Goal: Use online tool/utility: Utilize a website feature to perform a specific function

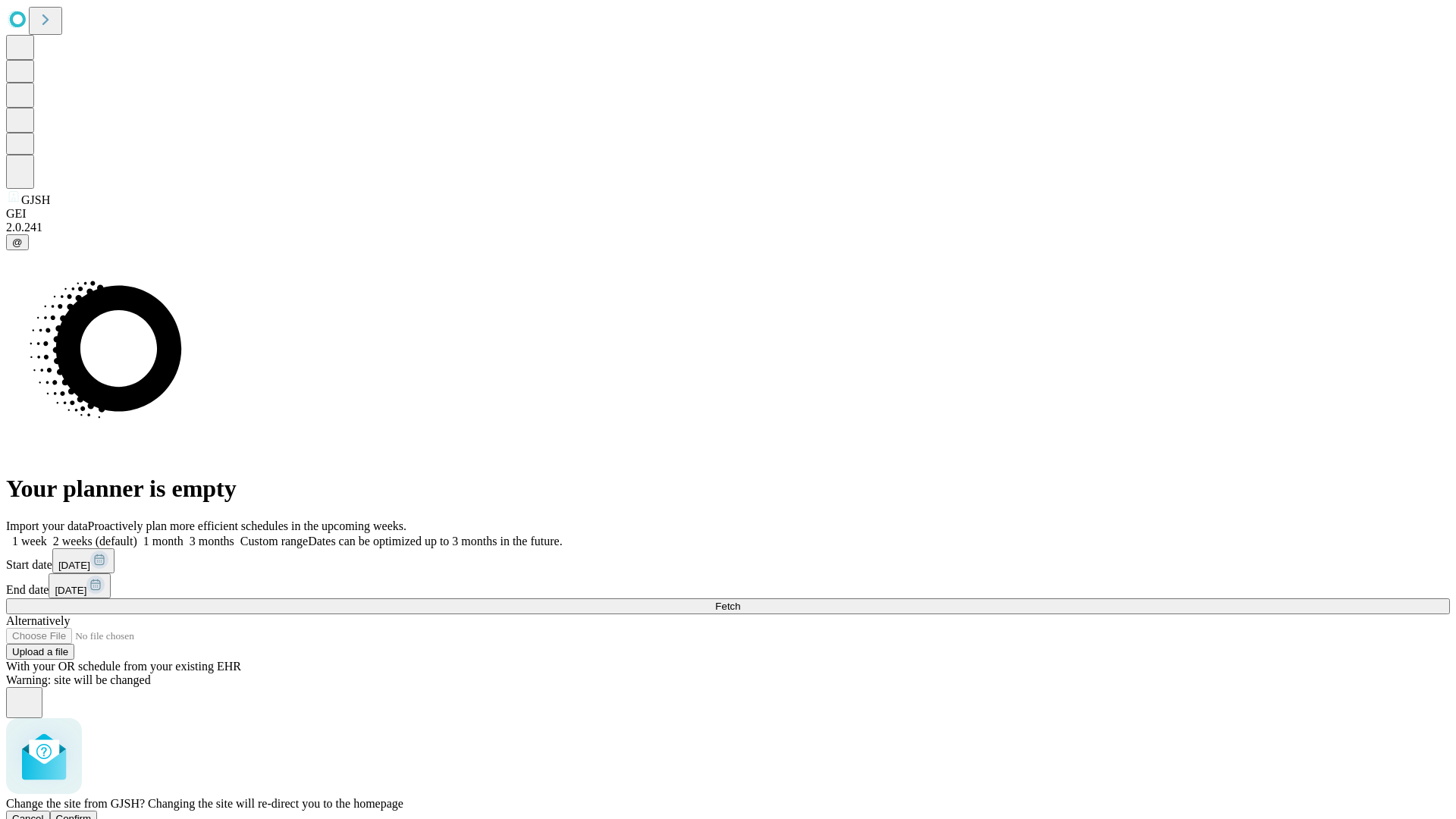
click at [92, 813] on span "Confirm" at bounding box center [73, 818] width 35 height 11
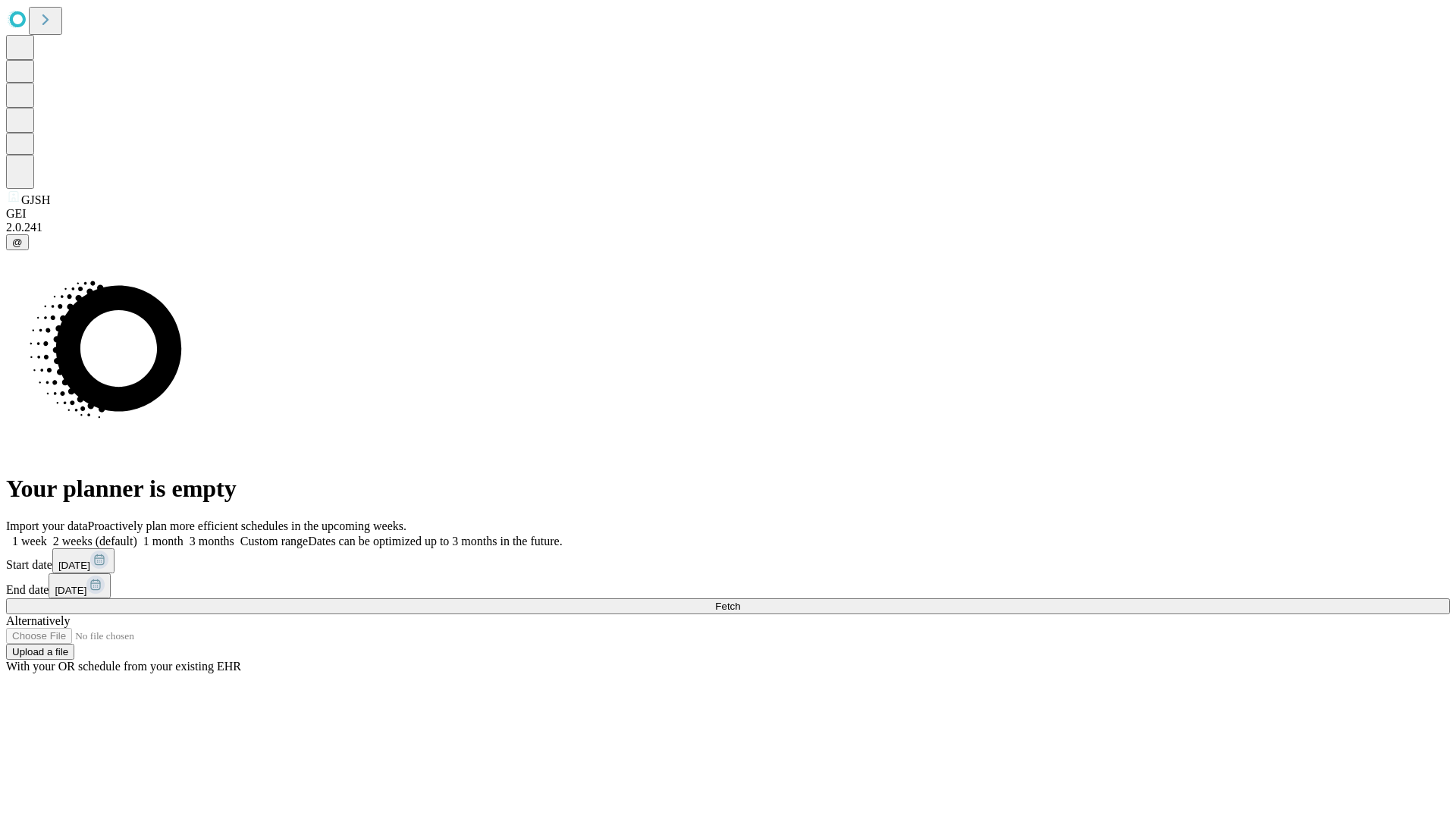
click at [137, 535] on label "2 weeks (default)" at bounding box center [92, 541] width 90 height 13
click at [740, 601] on span "Fetch" at bounding box center [728, 606] width 25 height 11
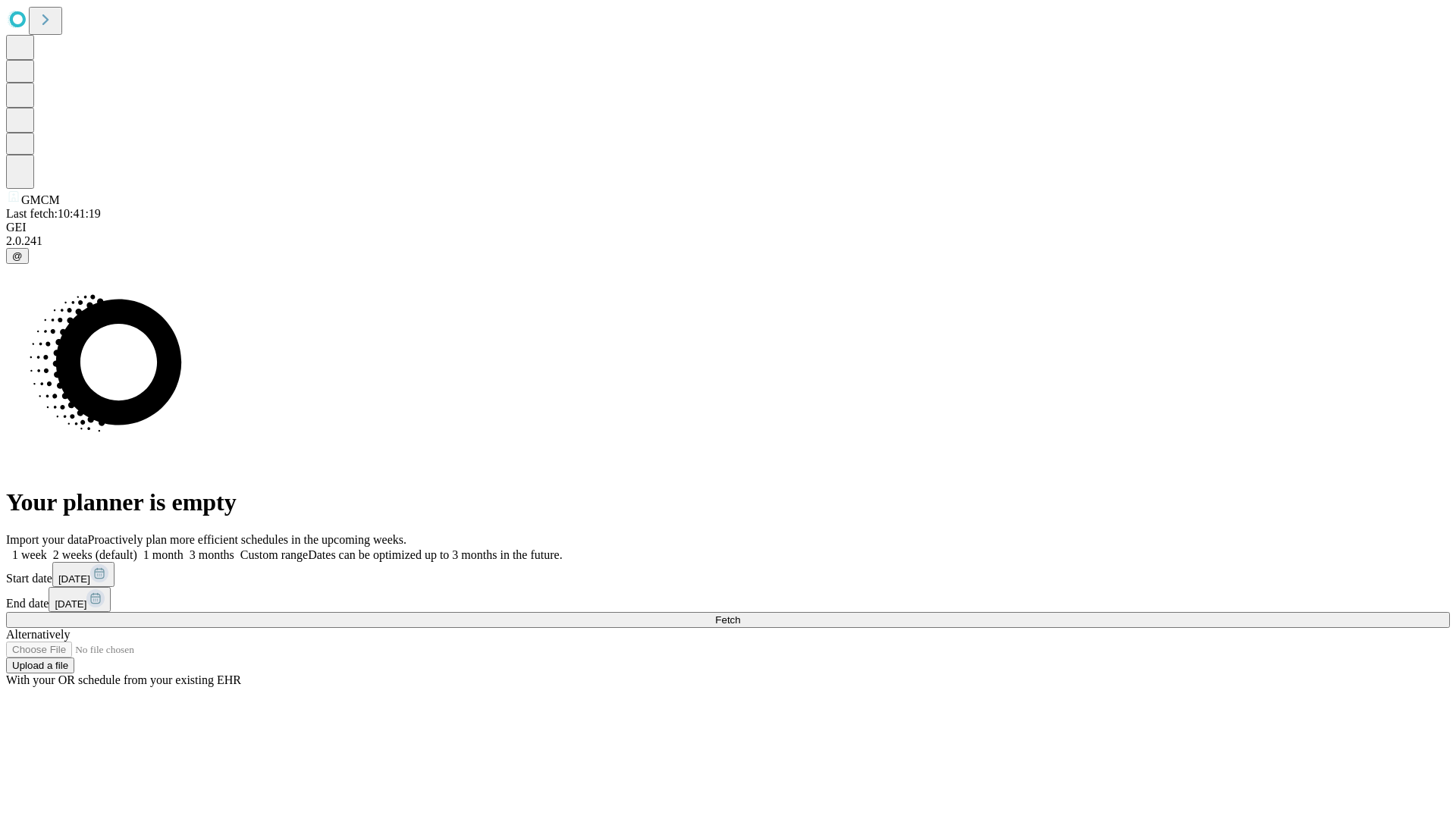
click at [740, 615] on span "Fetch" at bounding box center [728, 620] width 25 height 11
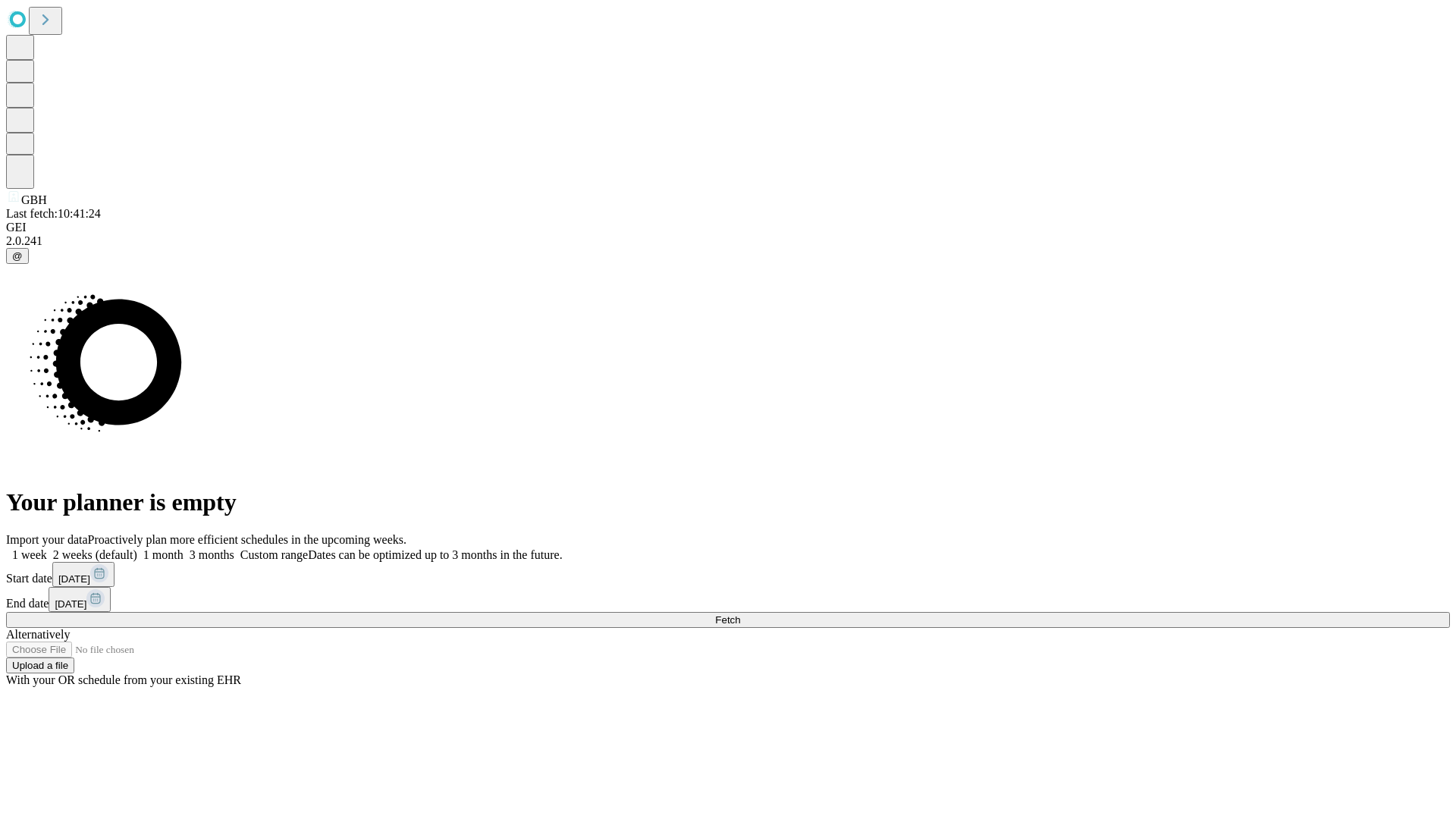
click at [137, 549] on label "2 weeks (default)" at bounding box center [92, 555] width 90 height 13
click at [740, 615] on span "Fetch" at bounding box center [728, 620] width 25 height 11
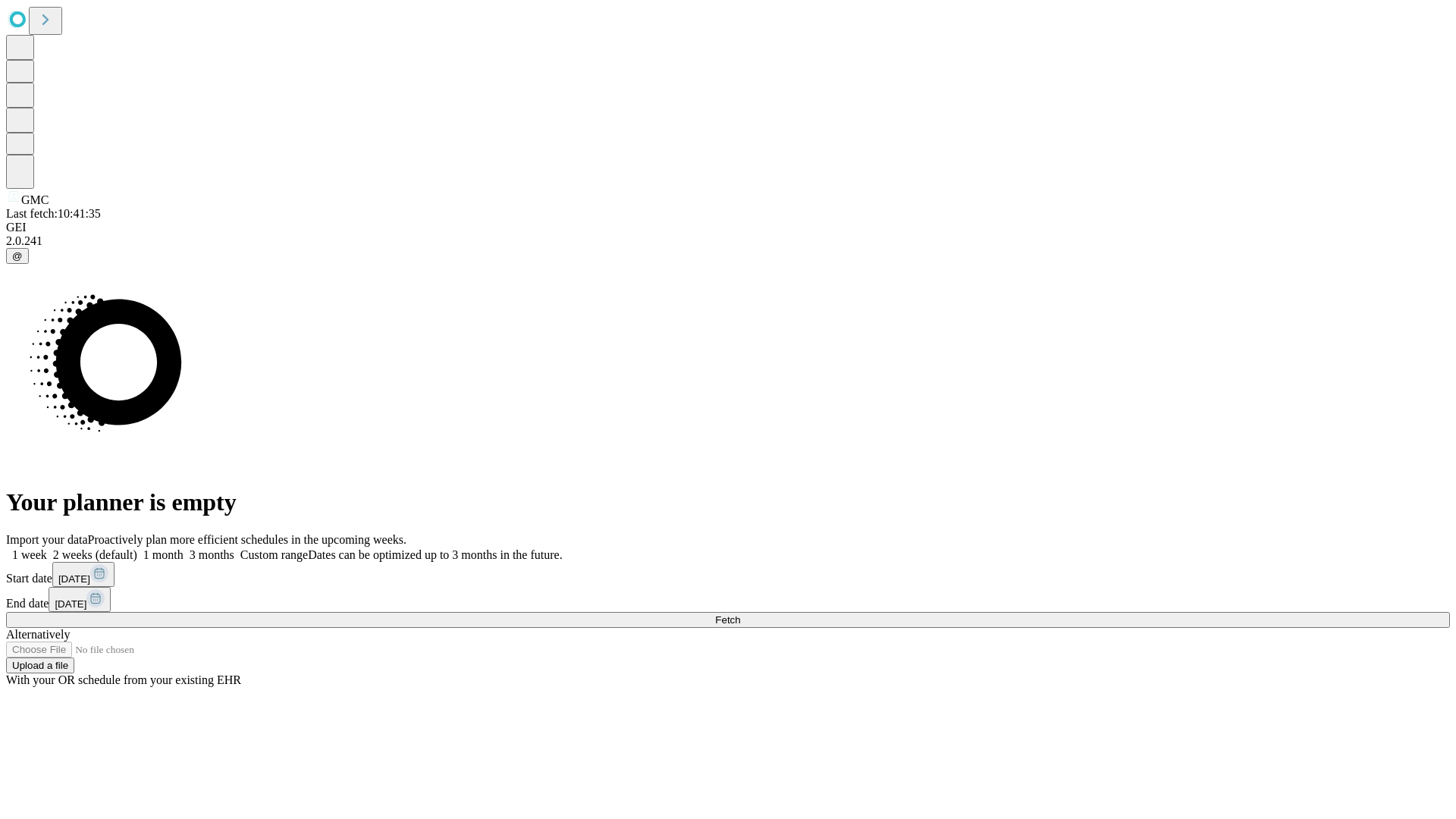
click at [137, 549] on label "2 weeks (default)" at bounding box center [92, 555] width 90 height 13
click at [740, 615] on span "Fetch" at bounding box center [728, 620] width 25 height 11
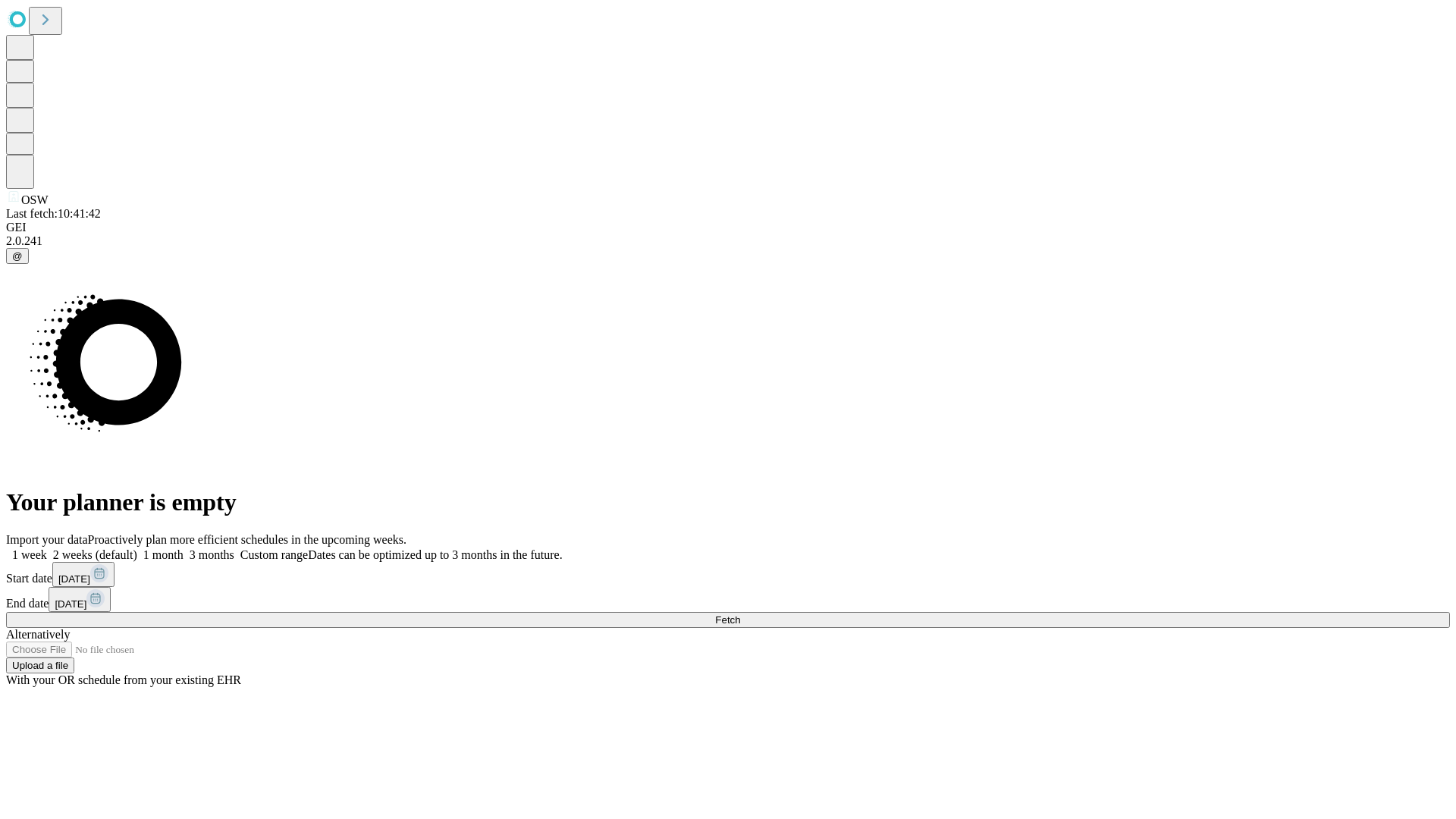
click at [137, 549] on label "2 weeks (default)" at bounding box center [92, 555] width 90 height 13
click at [740, 615] on span "Fetch" at bounding box center [728, 620] width 25 height 11
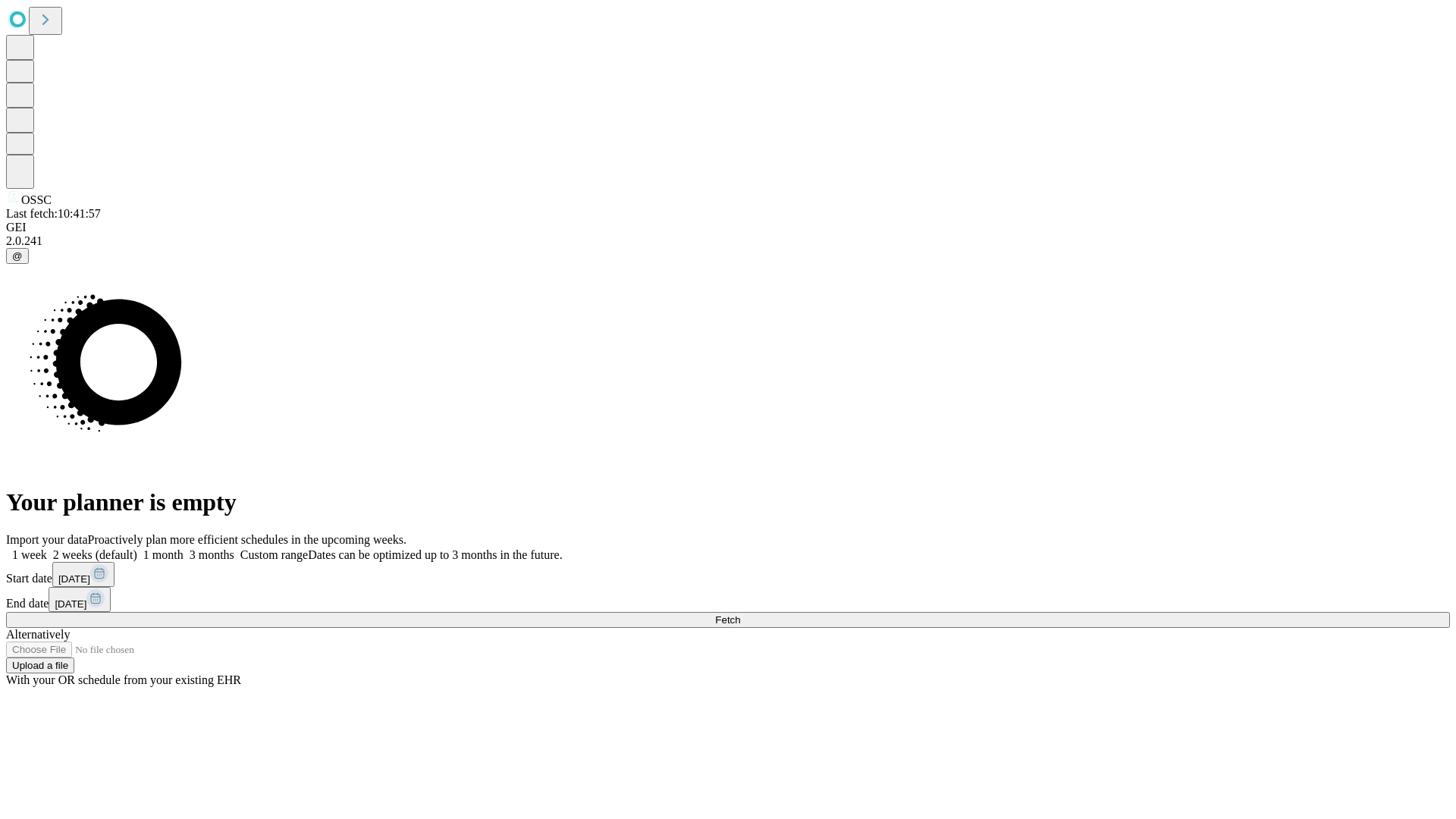
click at [137, 549] on label "2 weeks (default)" at bounding box center [92, 555] width 90 height 13
click at [740, 615] on span "Fetch" at bounding box center [728, 620] width 25 height 11
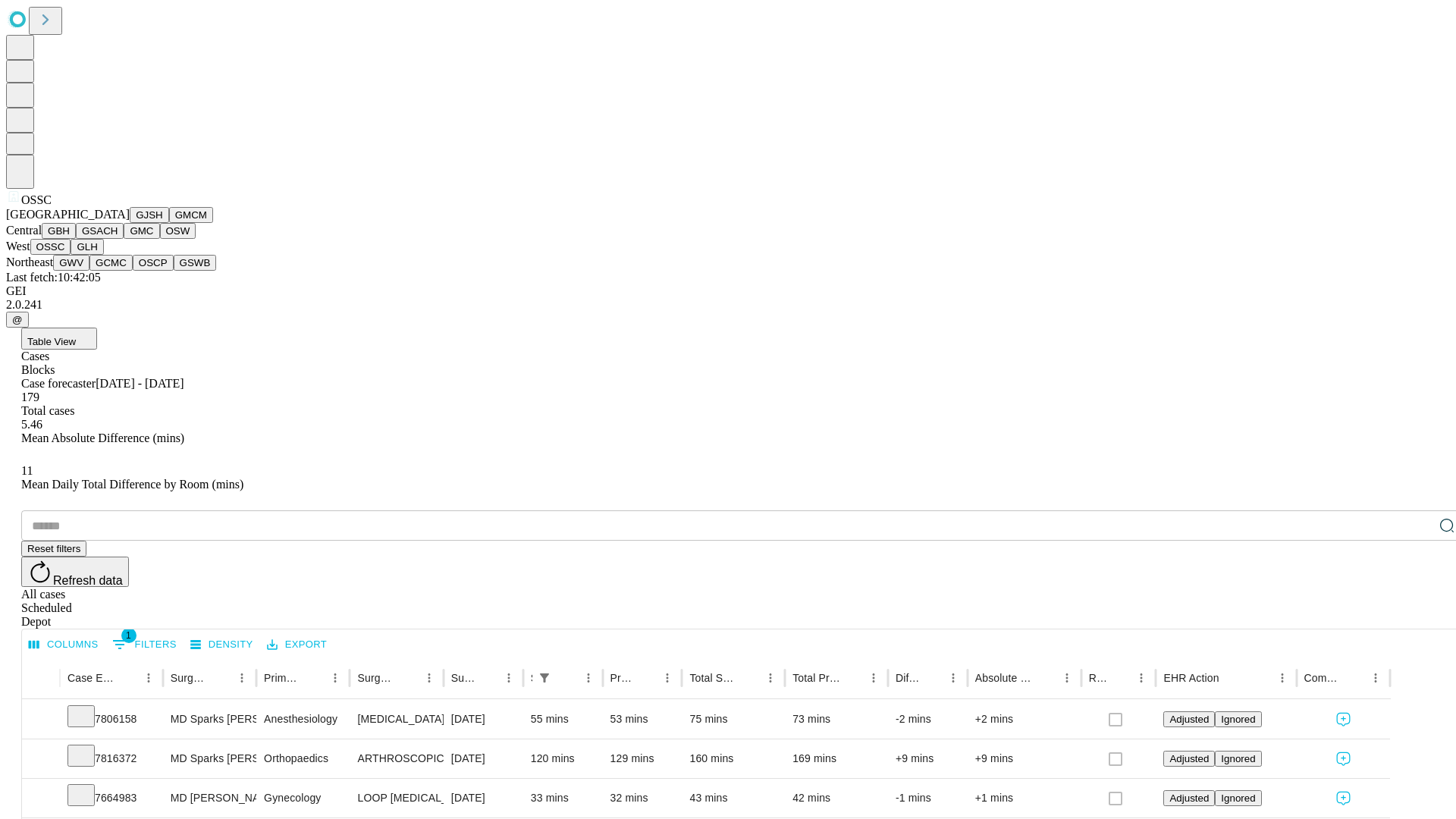
click at [103, 255] on button "GLH" at bounding box center [87, 246] width 33 height 16
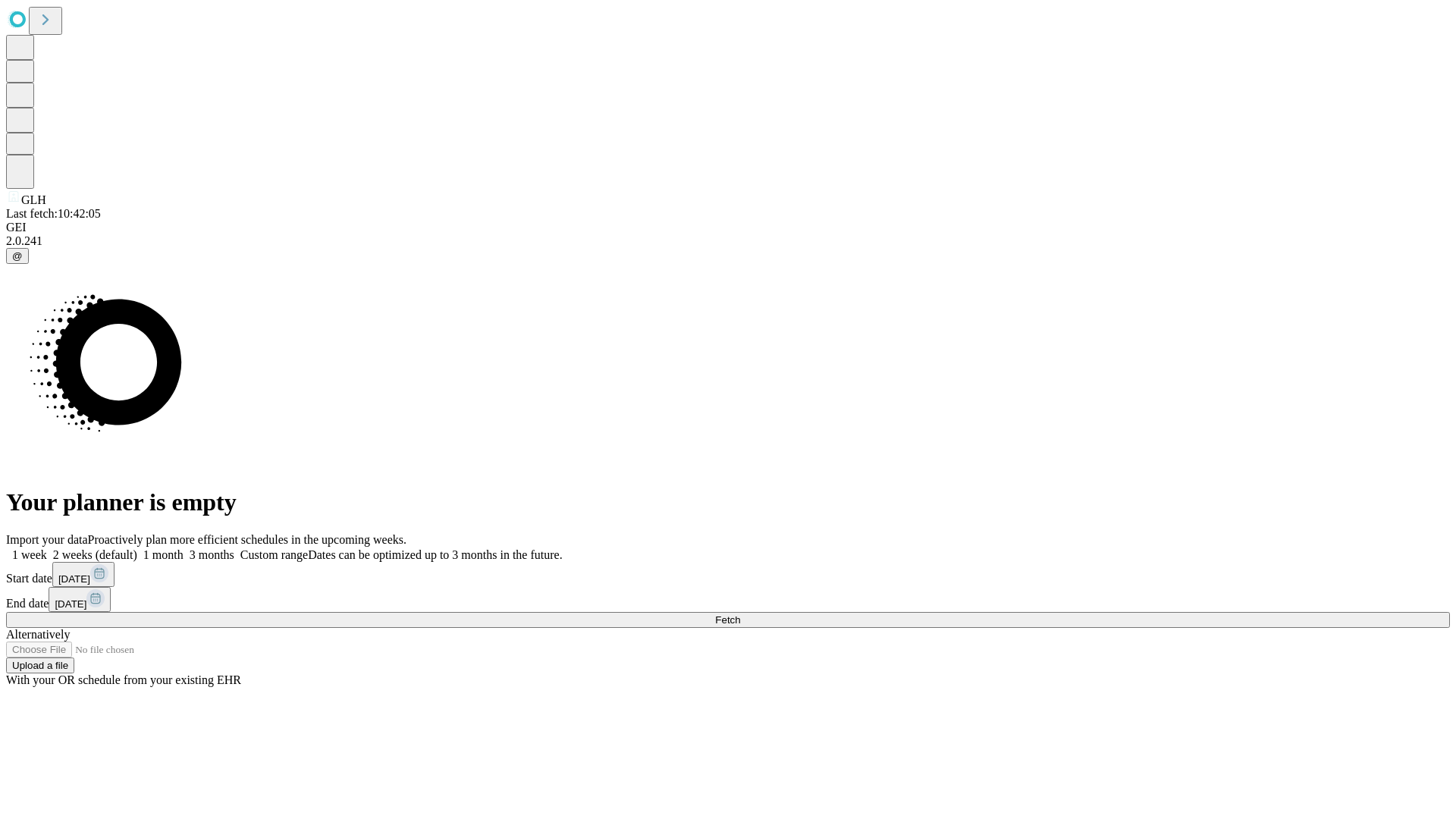
click at [137, 549] on label "2 weeks (default)" at bounding box center [92, 555] width 90 height 13
click at [740, 615] on span "Fetch" at bounding box center [728, 620] width 25 height 11
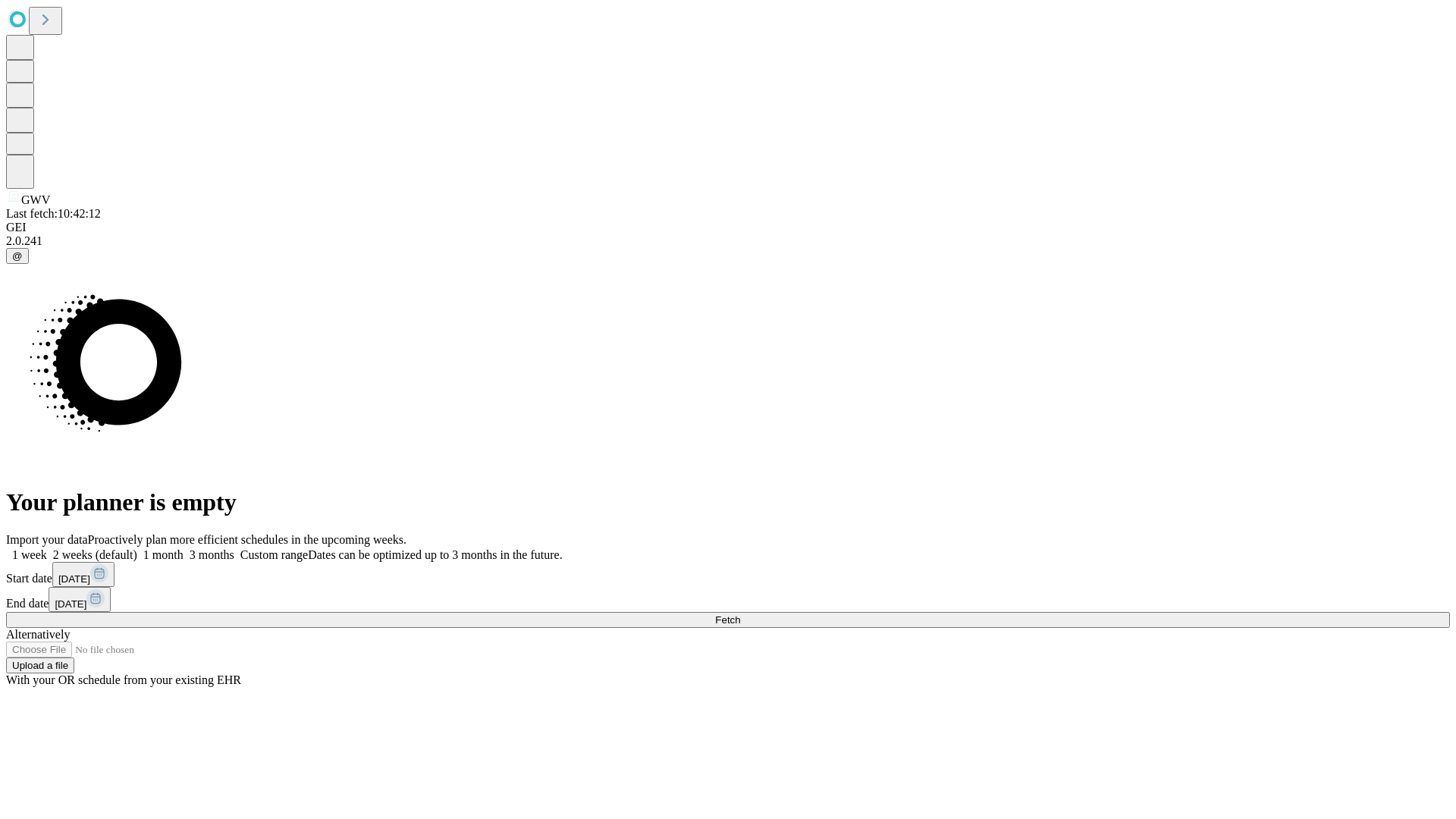
click at [137, 549] on label "2 weeks (default)" at bounding box center [92, 555] width 90 height 13
click at [740, 615] on span "Fetch" at bounding box center [728, 620] width 25 height 11
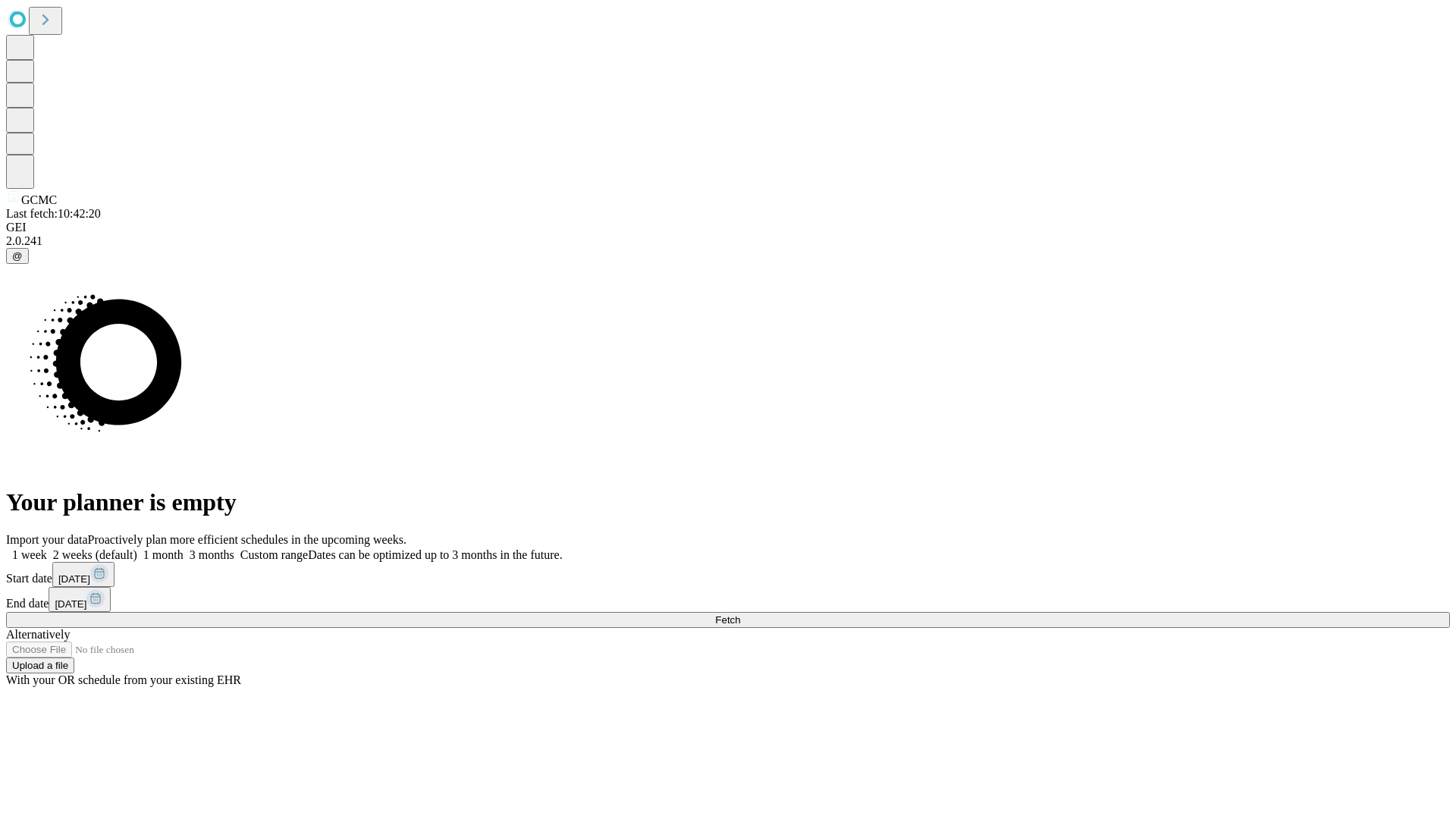
click at [137, 549] on label "2 weeks (default)" at bounding box center [92, 555] width 90 height 13
click at [740, 615] on span "Fetch" at bounding box center [728, 620] width 25 height 11
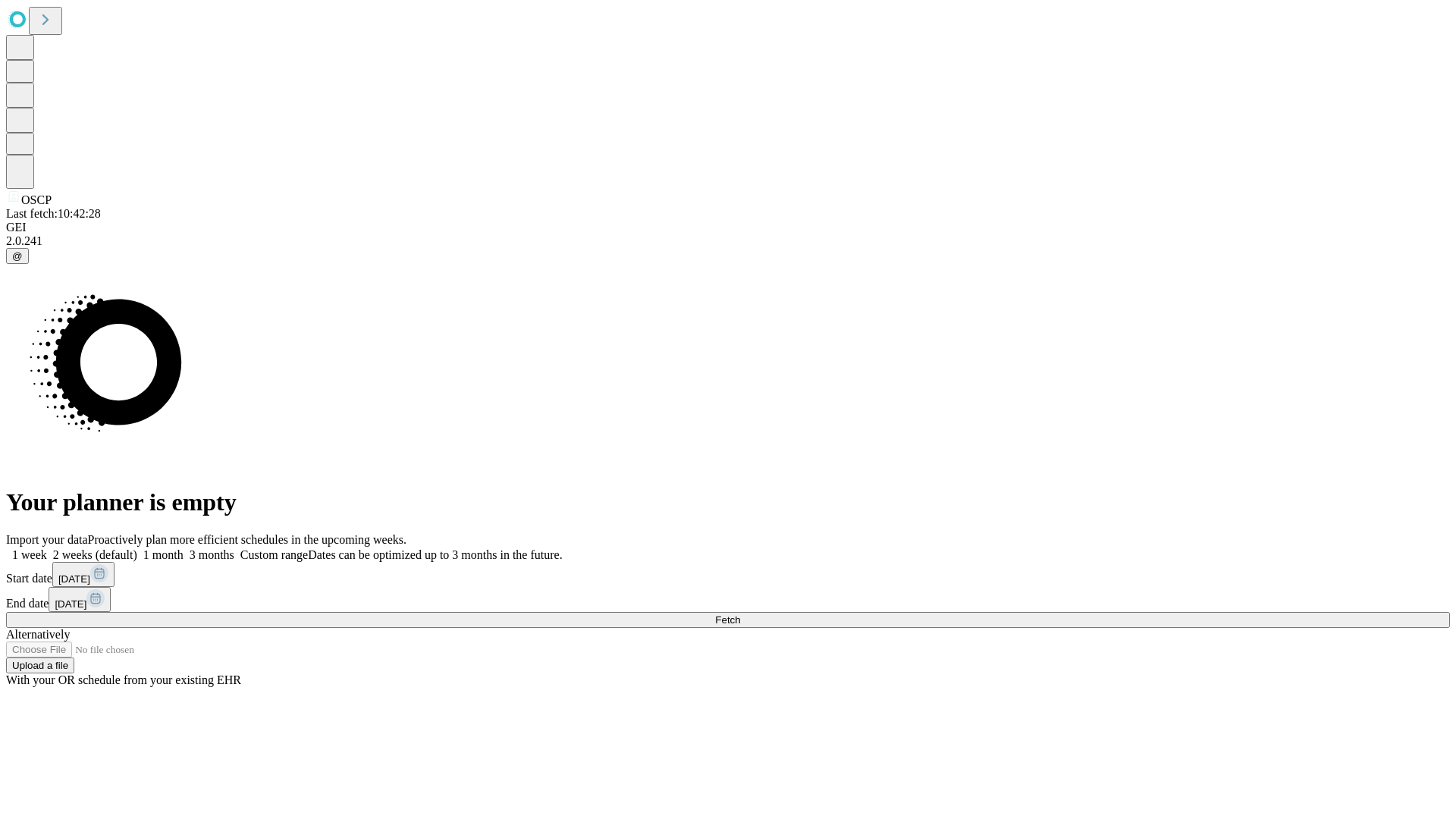
click at [137, 549] on label "2 weeks (default)" at bounding box center [92, 555] width 90 height 13
click at [740, 615] on span "Fetch" at bounding box center [728, 620] width 25 height 11
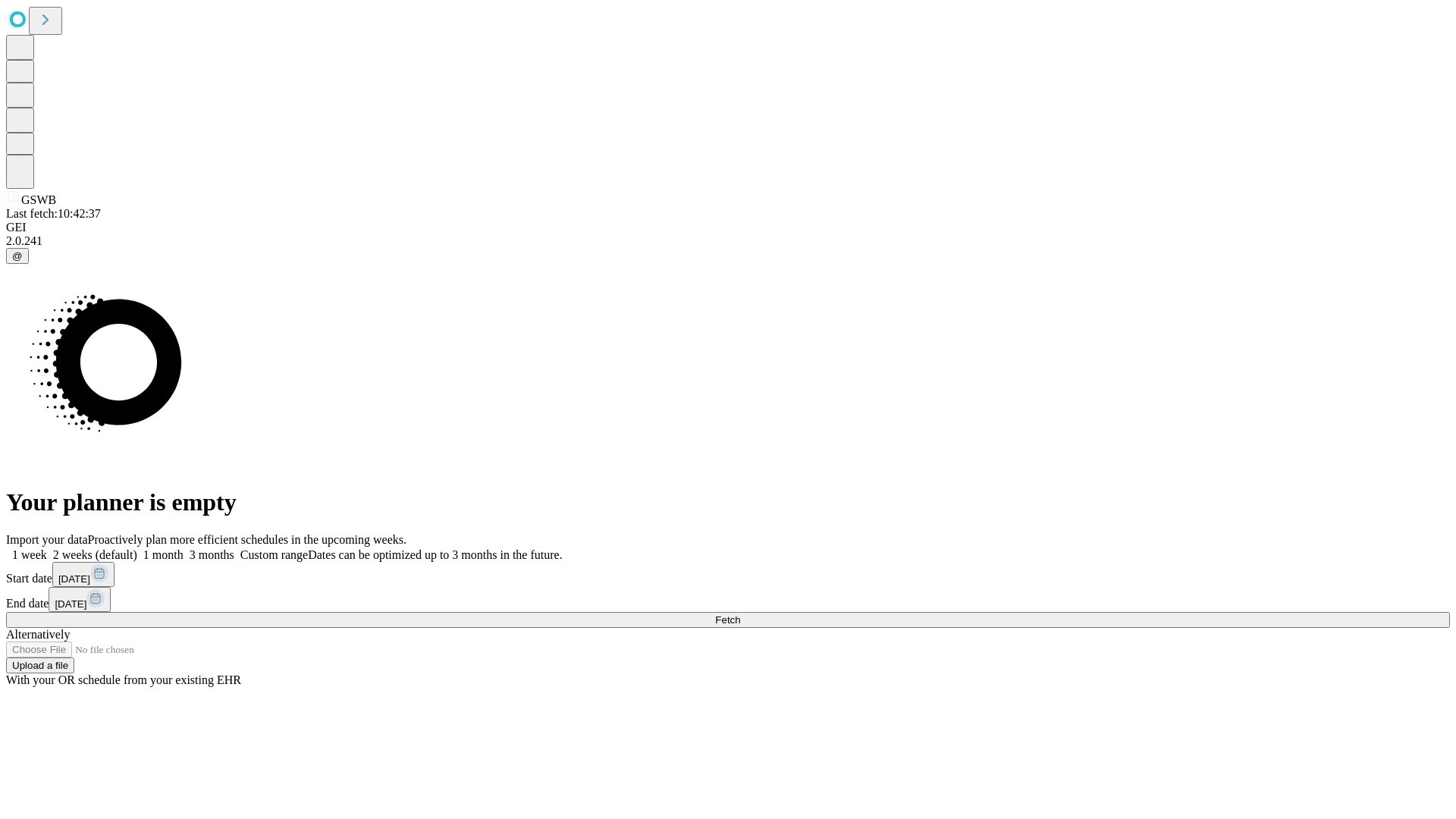
click at [137, 549] on label "2 weeks (default)" at bounding box center [92, 555] width 90 height 13
click at [740, 615] on span "Fetch" at bounding box center [728, 620] width 25 height 11
